Goal: Transaction & Acquisition: Purchase product/service

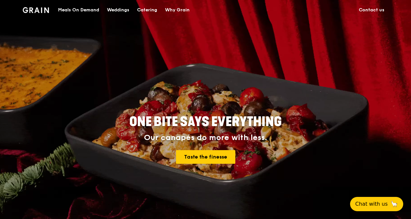
click at [150, 8] on div "Catering" at bounding box center [147, 9] width 20 height 19
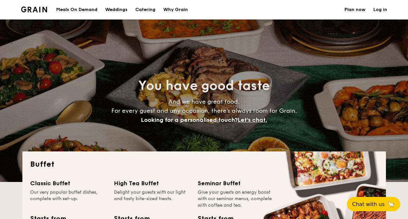
select select
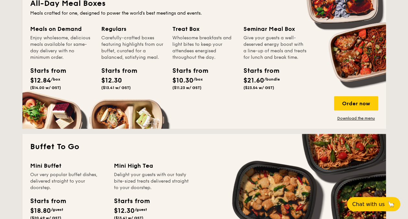
scroll to position [292, 0]
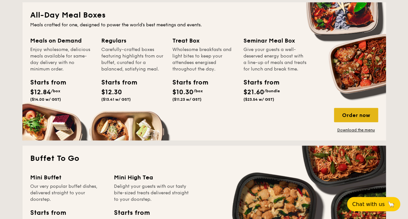
click at [345, 118] on div "Order now" at bounding box center [356, 115] width 44 height 14
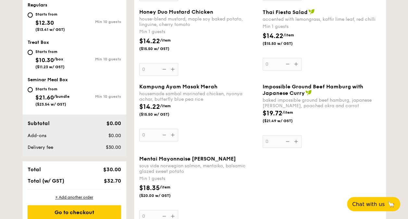
scroll to position [227, 0]
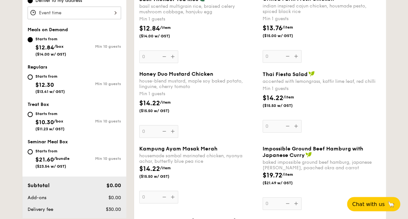
click at [56, 85] on div "Starts from $12.30 ($13.41 w/ GST)" at bounding box center [50, 82] width 30 height 21
click at [33, 79] on input "Starts from $12.30 ($13.41 w/ GST) Min 10 guests" at bounding box center [30, 76] width 5 height 5
radio input "true"
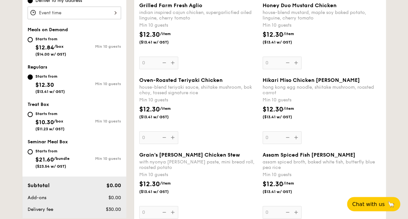
click at [53, 129] on span "($11.23 w/ GST)" at bounding box center [49, 128] width 29 height 5
click at [33, 117] on input "Starts from $10.30 /box ($11.23 w/ GST) Min 10 guests" at bounding box center [30, 114] width 5 height 5
radio input "true"
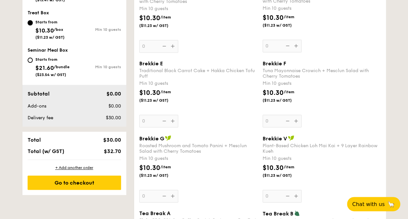
scroll to position [324, 0]
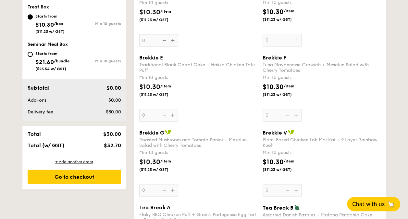
click at [172, 187] on div "Brekkie G Roasted Mushroom and Tomato Panini + Mesclun Salad with Cherry Tomato…" at bounding box center [198, 162] width 118 height 67
click at [172, 187] on input "0" at bounding box center [158, 189] width 39 height 13
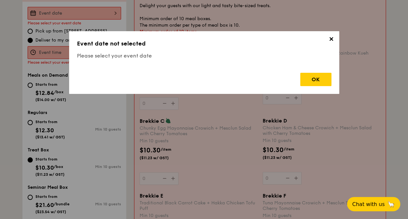
scroll to position [173, 0]
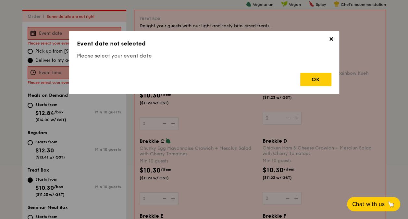
click at [329, 39] on span "✕" at bounding box center [330, 40] width 9 height 9
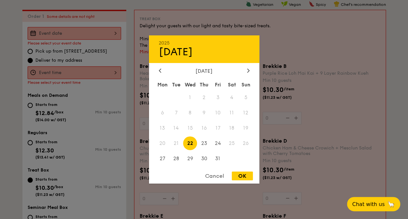
click at [74, 34] on div "2025 Oct 22 October 2025 Mon Tue Wed Thu Fri Sat Sun 1 2 3 4 5 6 7 8 9 10 11 12…" at bounding box center [74, 33] width 93 height 13
click at [242, 73] on div "October 2025" at bounding box center [204, 71] width 91 height 6
click at [245, 71] on div at bounding box center [248, 71] width 6 height 6
click at [203, 128] on span "13" at bounding box center [204, 128] width 14 height 14
click at [243, 175] on div "OK" at bounding box center [241, 175] width 21 height 9
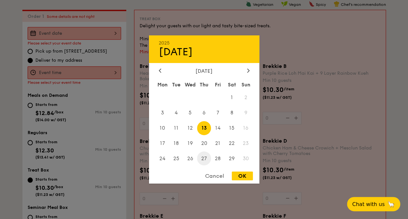
type input "Nov 13, 2025"
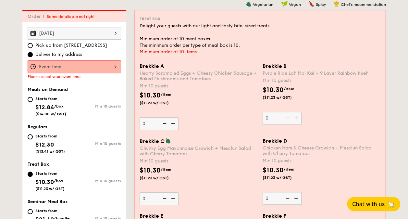
click at [57, 69] on div at bounding box center [74, 66] width 93 height 13
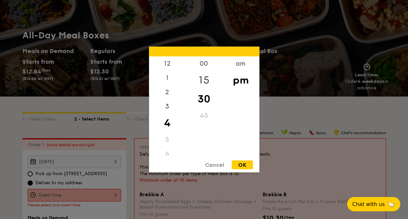
scroll to position [43, 0]
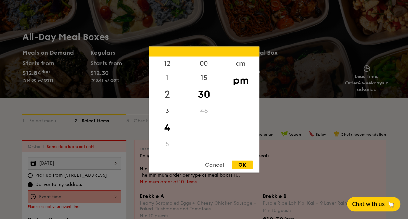
click at [169, 103] on div "2" at bounding box center [167, 94] width 37 height 19
click at [164, 117] on div "9" at bounding box center [167, 120] width 37 height 14
click at [241, 68] on div "am" at bounding box center [240, 65] width 37 height 19
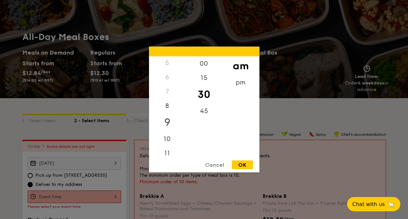
click at [165, 122] on div "9" at bounding box center [167, 122] width 37 height 19
click at [207, 65] on div "00" at bounding box center [203, 65] width 37 height 19
click at [239, 165] on div "OK" at bounding box center [241, 164] width 21 height 9
type input "9:00AM"
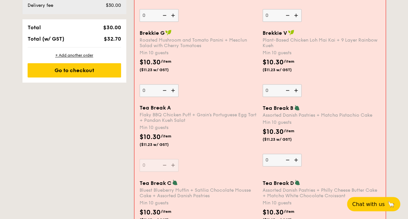
scroll to position [432, 0]
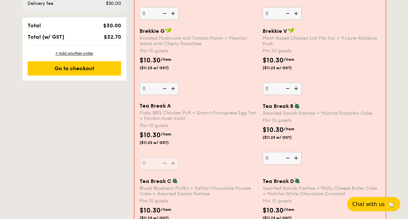
click at [174, 89] on img at bounding box center [174, 88] width 10 height 12
click at [174, 89] on input "0" at bounding box center [158, 88] width 39 height 13
type input "10"
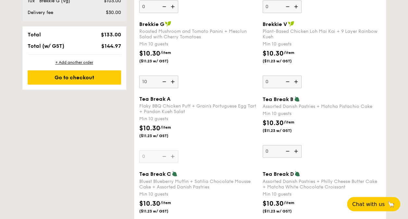
scroll to position [442, 0]
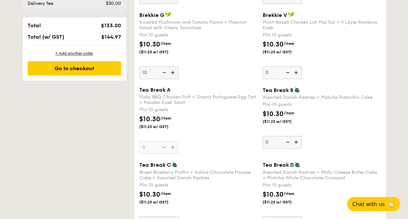
click at [209, 95] on div "Flaky BBQ Chicken Puff + Grain's Portuguese Egg Tart + Pandan Kueh Salat" at bounding box center [198, 99] width 118 height 11
click at [178, 141] on input "0" at bounding box center [158, 147] width 39 height 13
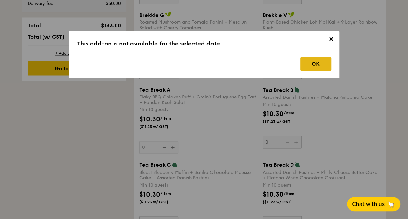
click at [324, 68] on div "OK" at bounding box center [315, 63] width 31 height 13
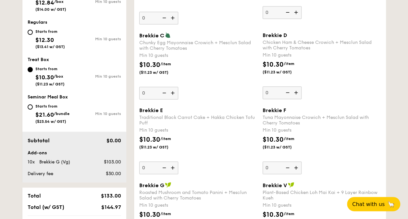
scroll to position [215, 0]
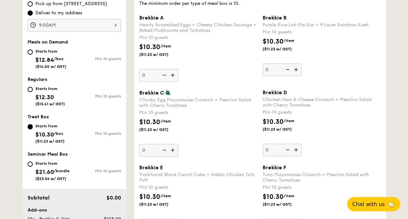
click at [61, 53] on div "Starts from $12.84 /box ($14.00 w/ GST)" at bounding box center [50, 57] width 31 height 21
click at [33, 53] on input "Starts from $12.84 /box ($14.00 w/ GST) Min 10 guests" at bounding box center [30, 51] width 5 height 5
radio input "true"
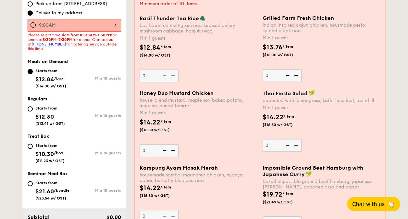
click at [86, 21] on div "9:00AM" at bounding box center [74, 25] width 93 height 13
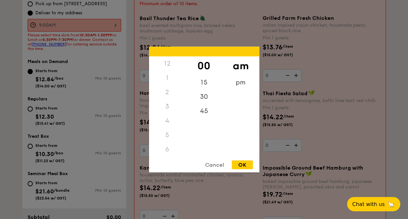
scroll to position [57, 0]
click at [202, 97] on div "30" at bounding box center [203, 98] width 37 height 19
click at [242, 161] on div "OK" at bounding box center [241, 164] width 21 height 9
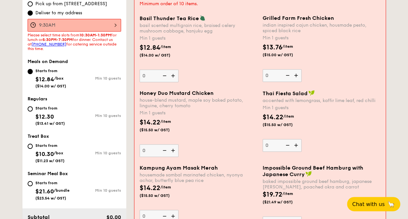
click at [103, 27] on div "9:30AM" at bounding box center [74, 25] width 93 height 13
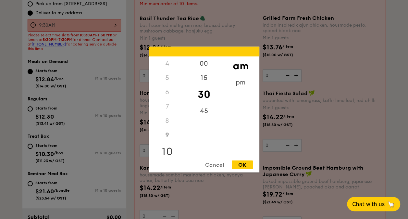
click at [167, 148] on div "10" at bounding box center [167, 151] width 37 height 19
click at [244, 164] on div "OK" at bounding box center [241, 164] width 21 height 9
type input "10:30AM"
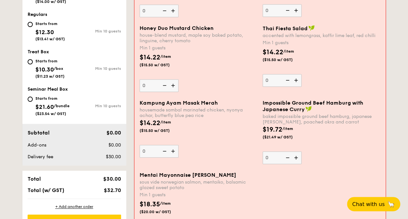
scroll to position [182, 0]
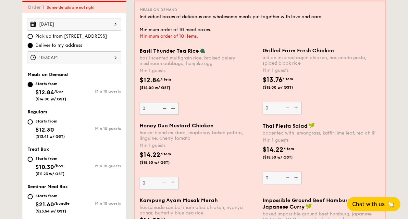
click at [296, 106] on img at bounding box center [296, 107] width 10 height 12
click at [296, 106] on input "0" at bounding box center [281, 107] width 39 height 13
click at [296, 106] on img at bounding box center [296, 107] width 10 height 12
click at [296, 106] on input "1" at bounding box center [281, 107] width 39 height 13
click at [296, 106] on img at bounding box center [296, 107] width 10 height 12
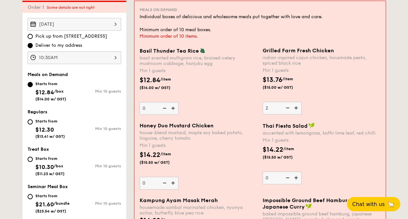
click at [296, 106] on input "2" at bounding box center [281, 107] width 39 height 13
type input "3"
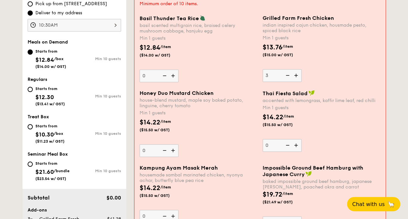
click at [170, 148] on img at bounding box center [174, 150] width 10 height 12
click at [170, 148] on input "0" at bounding box center [158, 150] width 39 height 13
click at [170, 148] on img at bounding box center [174, 150] width 10 height 12
click at [170, 148] on input "1" at bounding box center [158, 150] width 39 height 13
click at [170, 148] on img at bounding box center [174, 150] width 10 height 12
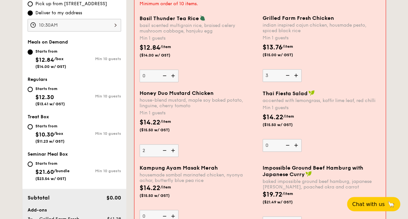
click at [170, 148] on input "2" at bounding box center [158, 150] width 39 height 13
type input "3"
click at [295, 147] on img at bounding box center [296, 145] width 10 height 12
click at [295, 147] on input "0" at bounding box center [281, 145] width 39 height 13
click at [295, 147] on img at bounding box center [296, 145] width 10 height 12
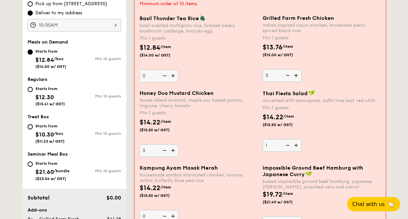
click at [295, 147] on input "1" at bounding box center [281, 145] width 39 height 13
click at [295, 147] on img at bounding box center [296, 145] width 10 height 12
click at [295, 147] on input "2" at bounding box center [281, 145] width 39 height 13
click at [295, 147] on img at bounding box center [296, 145] width 10 height 12
click at [295, 147] on input "3" at bounding box center [281, 145] width 39 height 13
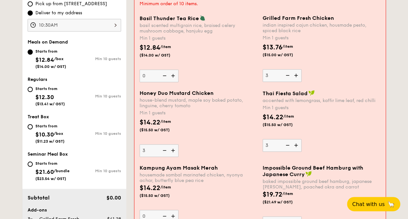
type input "4"
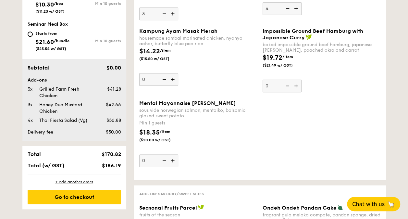
scroll to position [279, 0]
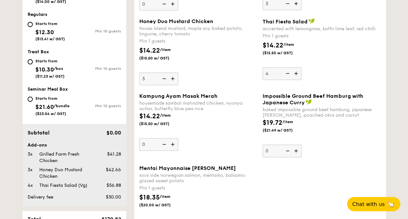
click at [37, 64] on div "Starts from $10.30 /box ($11.23 w/ GST)" at bounding box center [49, 67] width 29 height 21
click at [33, 64] on input "Starts from $10.30 /box ($11.23 w/ GST) Min 10 guests" at bounding box center [30, 61] width 5 height 5
radio input "true"
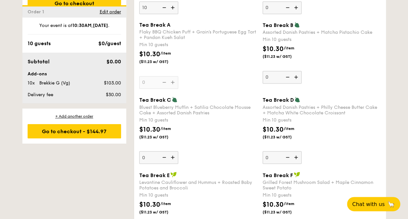
scroll to position [539, 0]
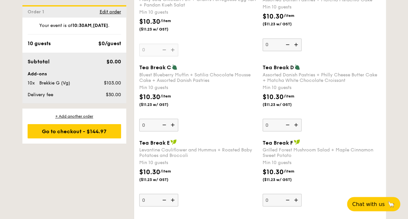
click at [298, 125] on img at bounding box center [296, 124] width 10 height 12
click at [298, 125] on input "0" at bounding box center [281, 124] width 39 height 13
type input "10"
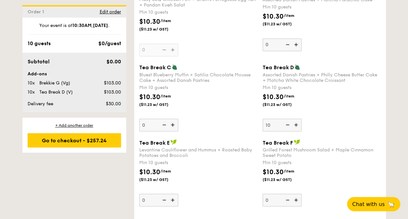
click at [217, 134] on div "Tea Break C Bluest Blueberry Muffin + Satilia Chocolate Mousse Cake + Assorted …" at bounding box center [259, 101] width 246 height 75
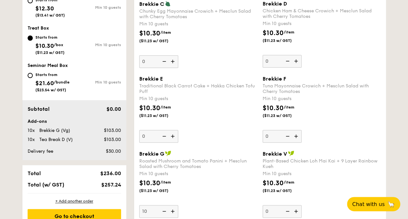
scroll to position [312, 0]
